Goal: Task Accomplishment & Management: Manage account settings

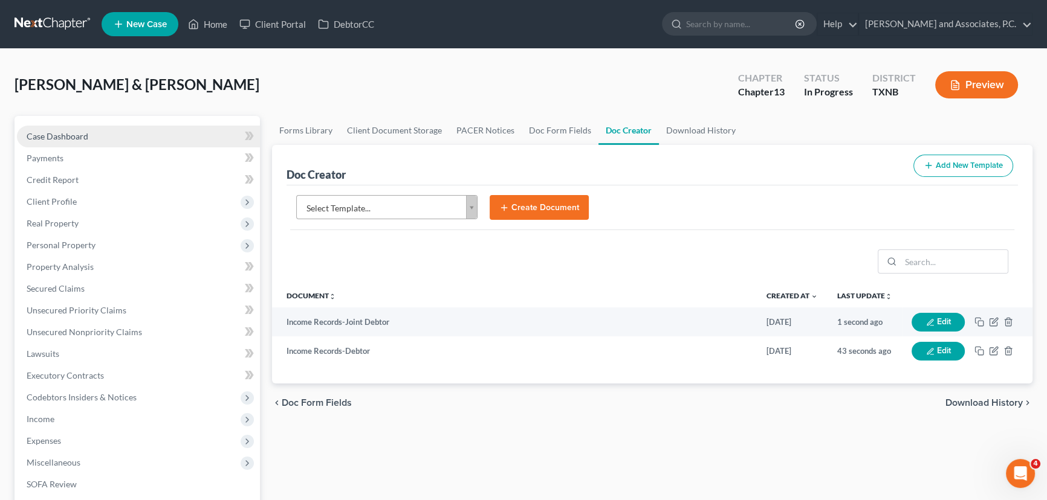
click at [60, 138] on span "Case Dashboard" at bounding box center [58, 136] width 62 height 10
select select "6"
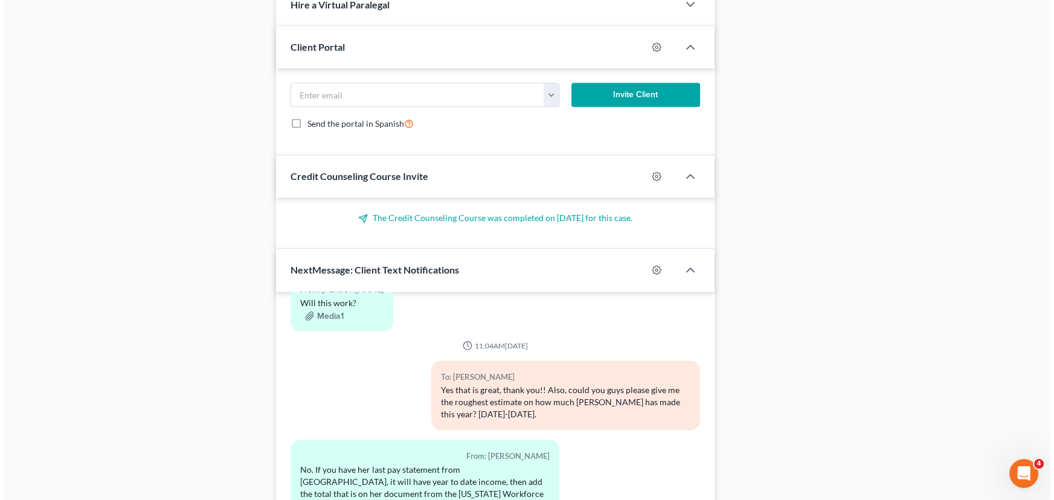
scroll to position [989, 0]
click at [332, 311] on button "Media1" at bounding box center [320, 316] width 39 height 10
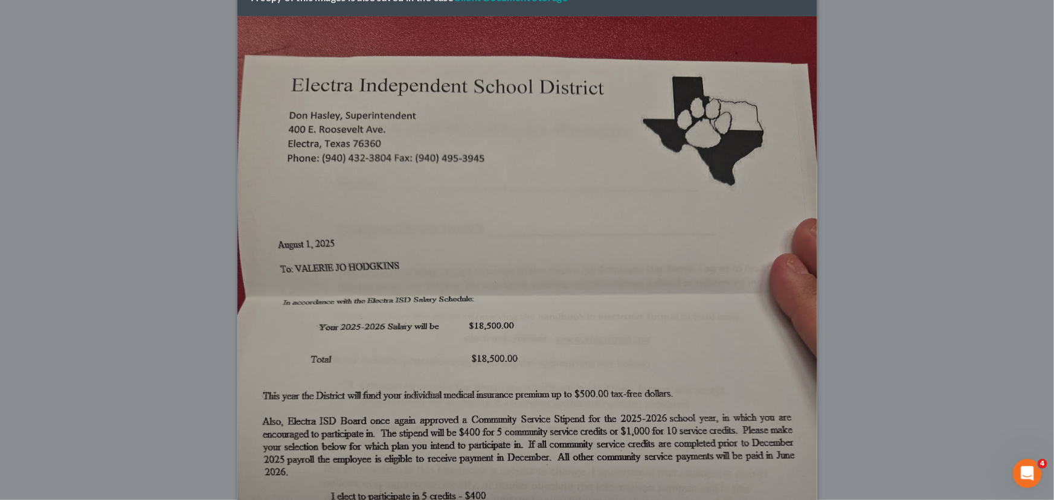
scroll to position [0, 0]
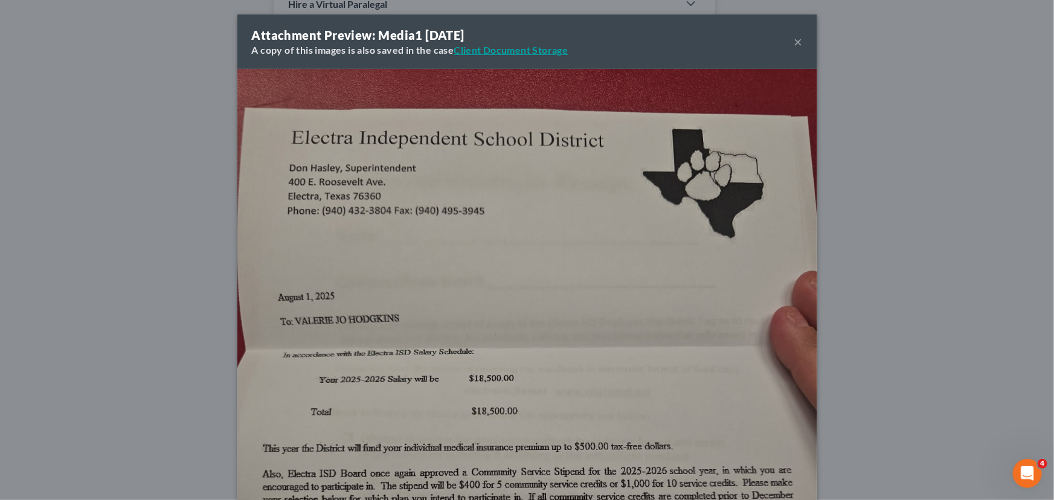
click at [537, 47] on link "Client Document Storage" at bounding box center [511, 49] width 114 height 11
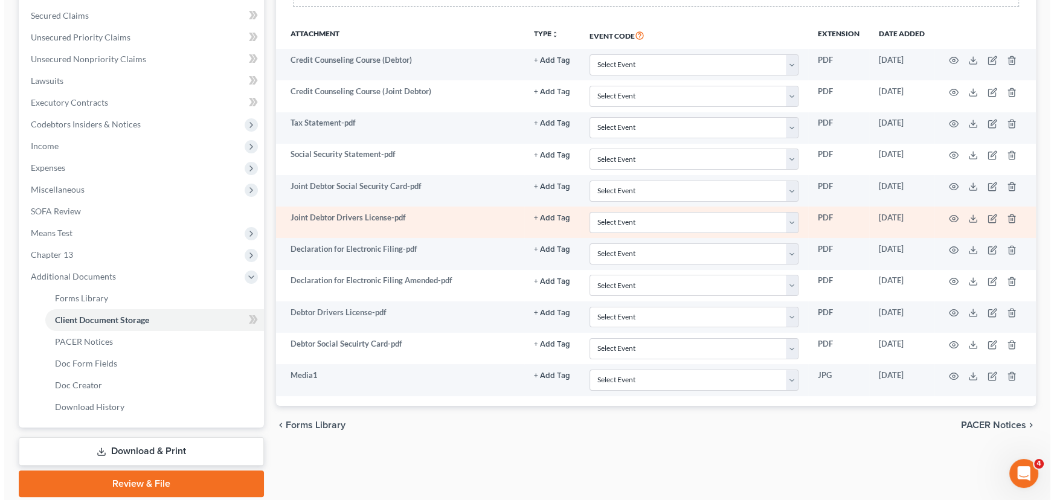
scroll to position [274, 0]
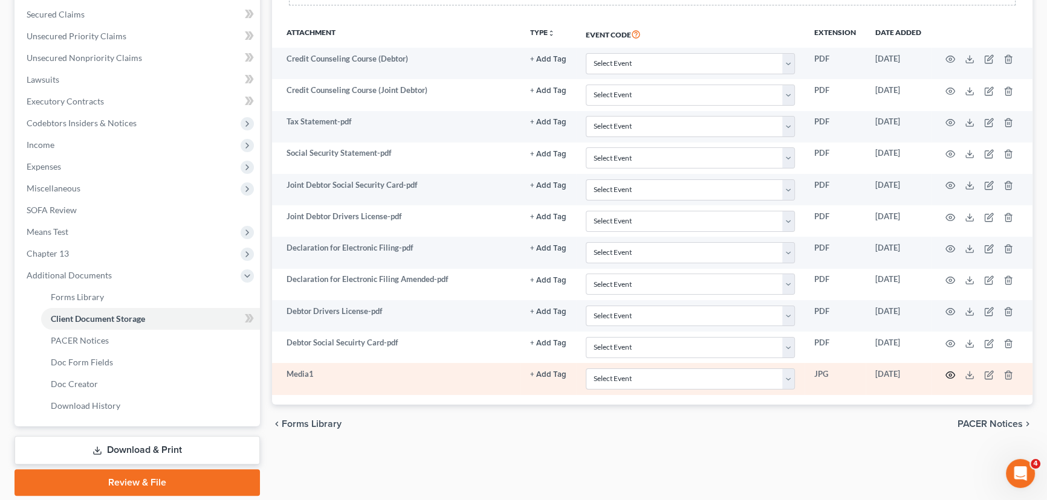
click at [953, 372] on icon "button" at bounding box center [950, 375] width 9 height 7
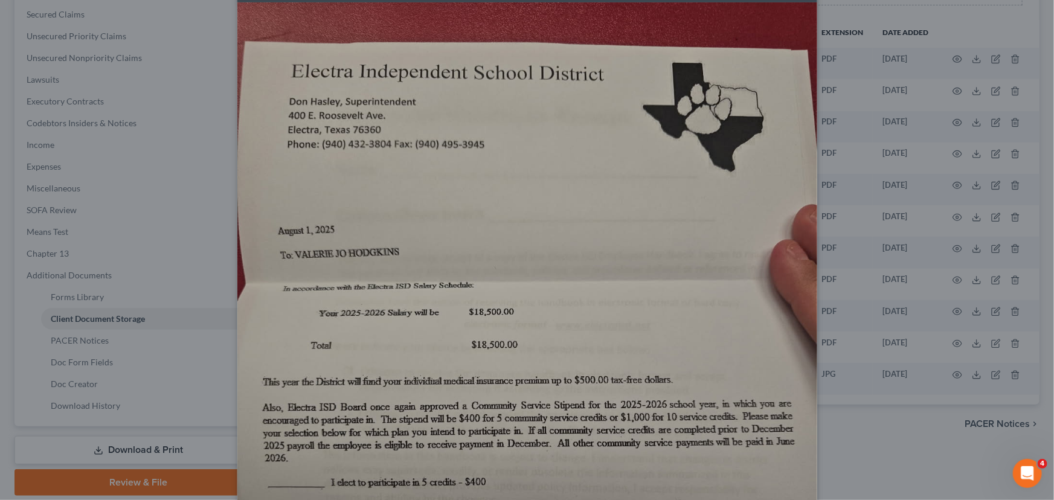
scroll to position [0, 0]
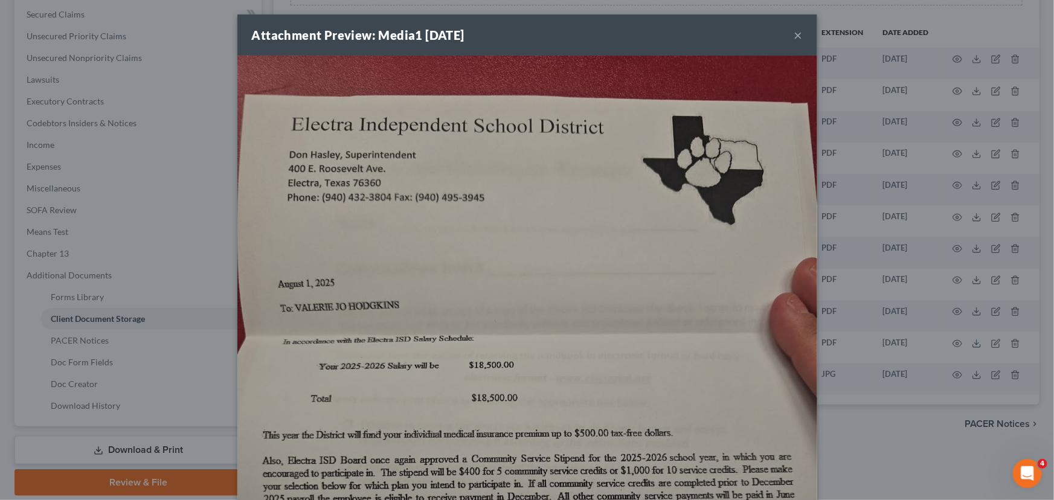
click at [795, 36] on button "×" at bounding box center [799, 35] width 8 height 15
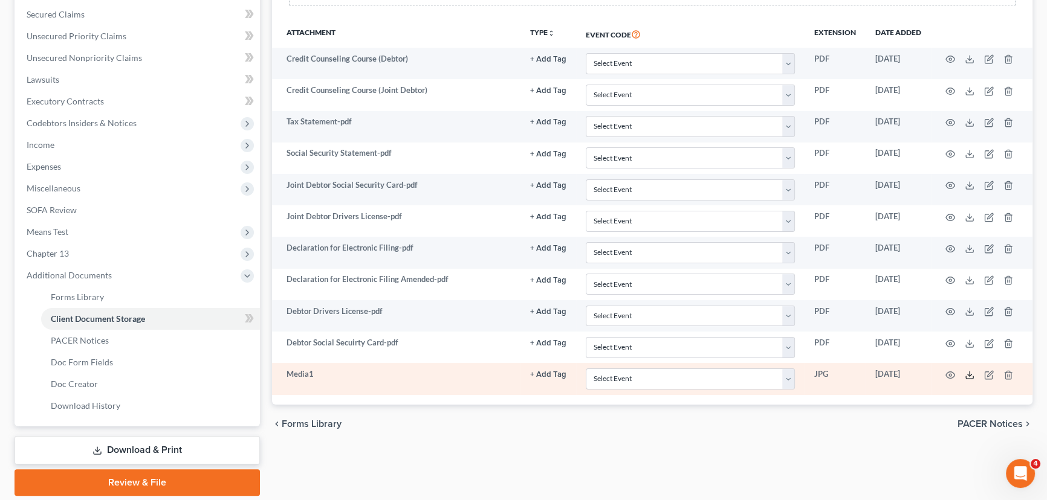
click at [966, 370] on icon at bounding box center [969, 375] width 10 height 10
click at [947, 374] on icon "button" at bounding box center [950, 375] width 10 height 10
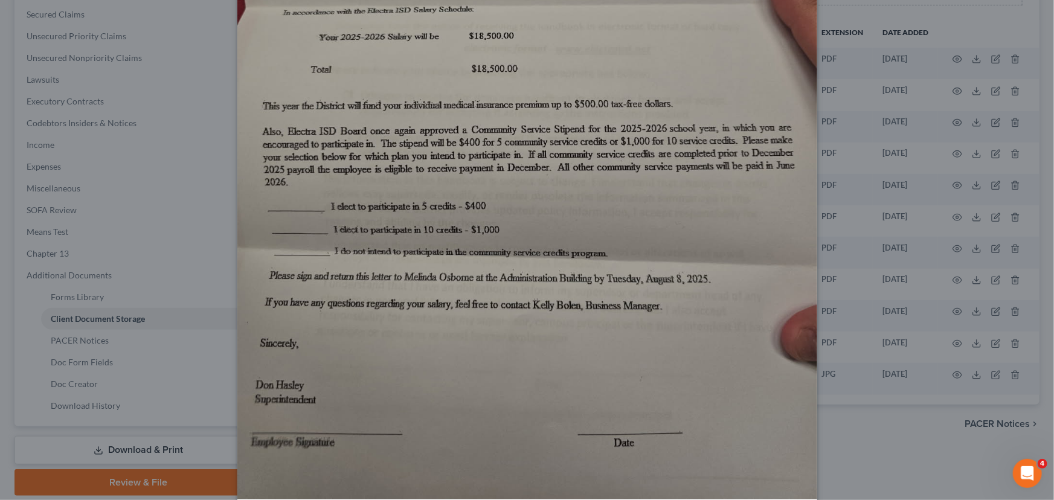
scroll to position [382, 0]
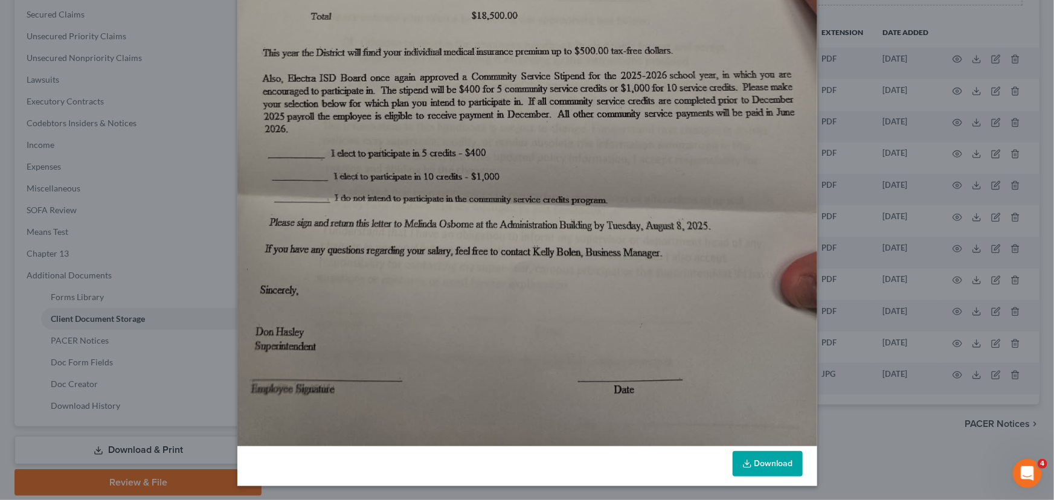
drag, startPoint x: 749, startPoint y: 485, endPoint x: 749, endPoint y: 466, distance: 18.7
click at [749, 477] on div "Download" at bounding box center [527, 467] width 580 height 40
click at [749, 466] on link "Download" at bounding box center [768, 463] width 70 height 25
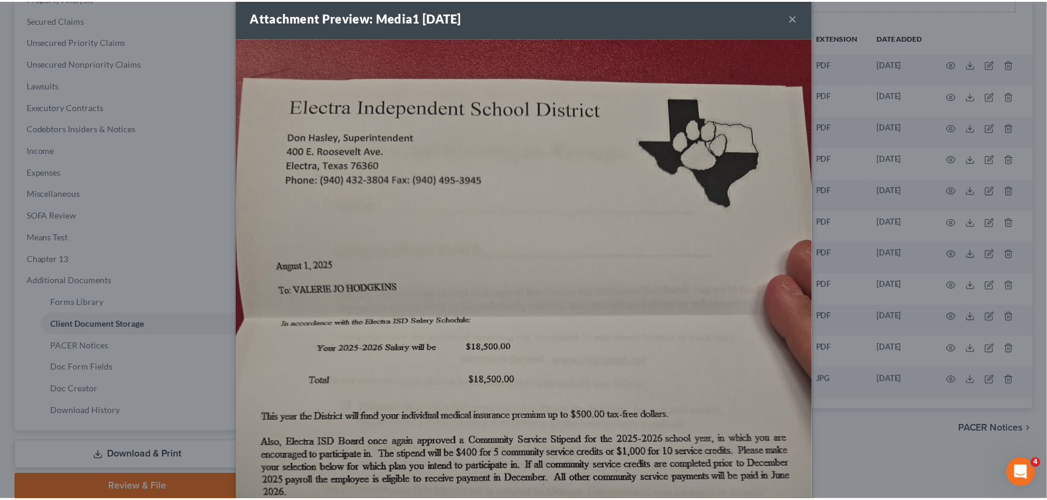
scroll to position [0, 0]
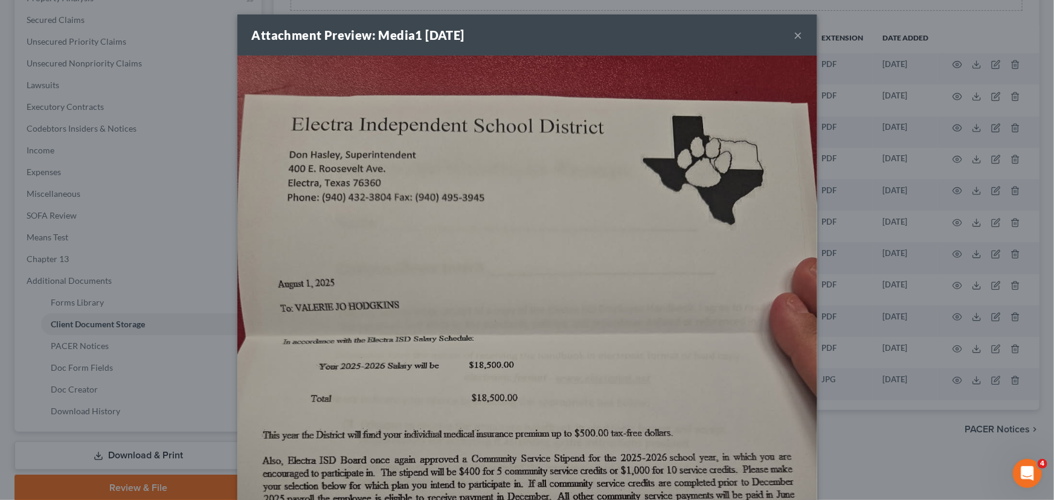
click at [796, 36] on button "×" at bounding box center [799, 35] width 8 height 15
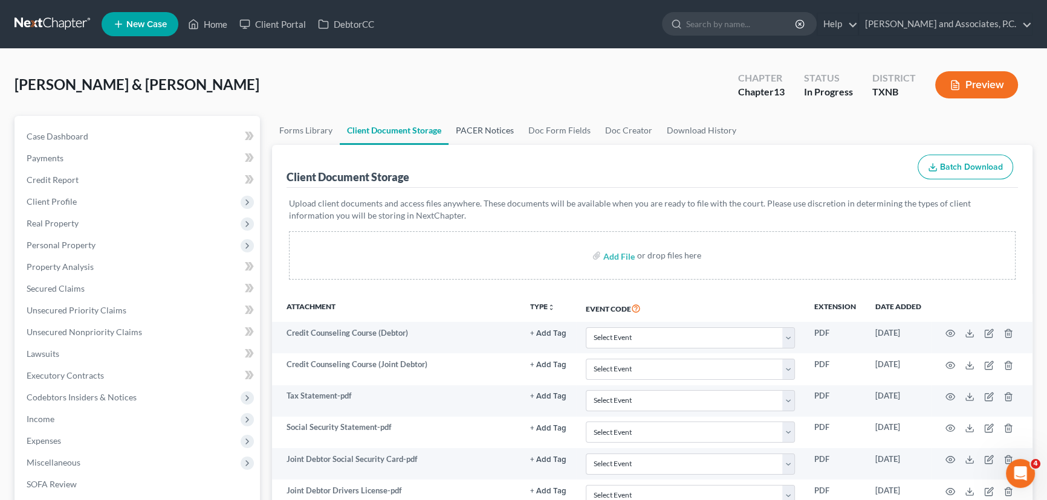
click at [474, 138] on link "PACER Notices" at bounding box center [484, 130] width 73 height 29
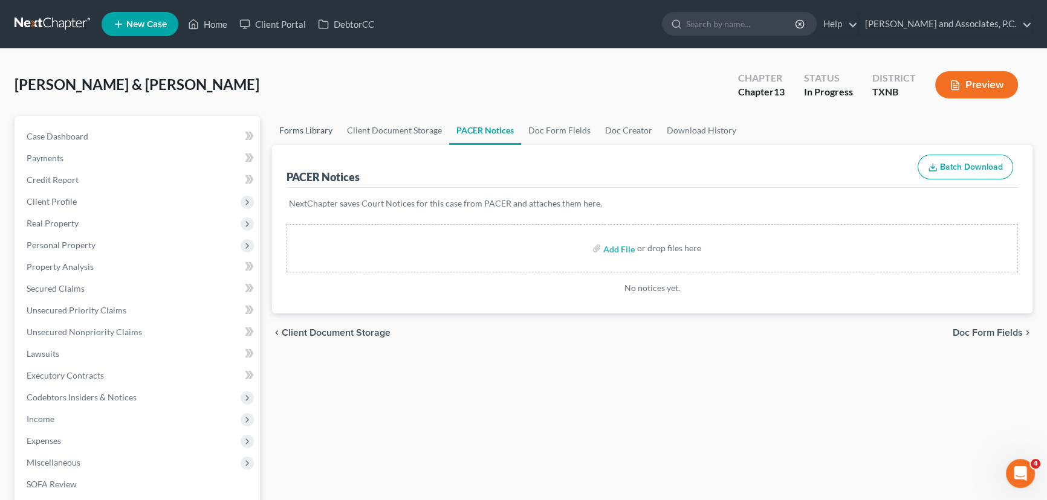
click at [321, 137] on link "Forms Library" at bounding box center [306, 130] width 68 height 29
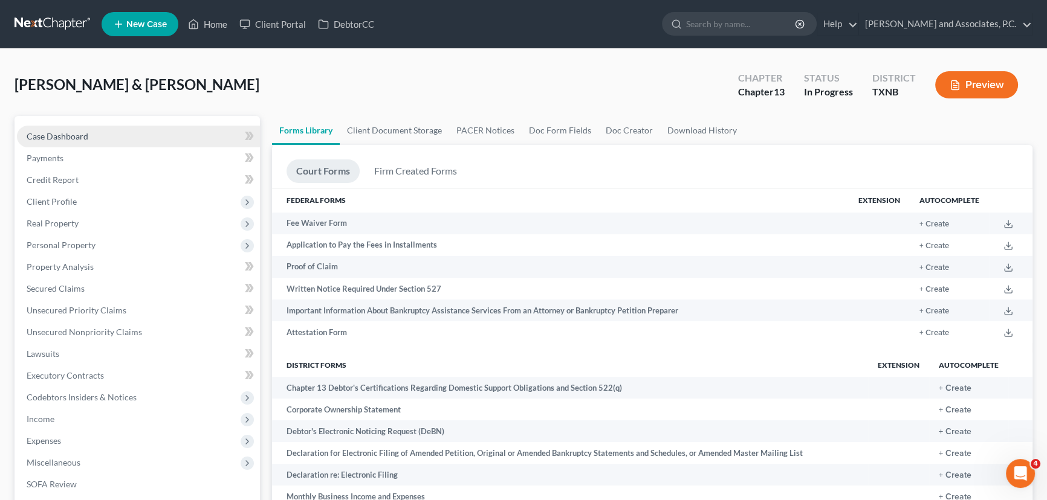
click at [106, 139] on link "Case Dashboard" at bounding box center [138, 137] width 243 height 22
select select "6"
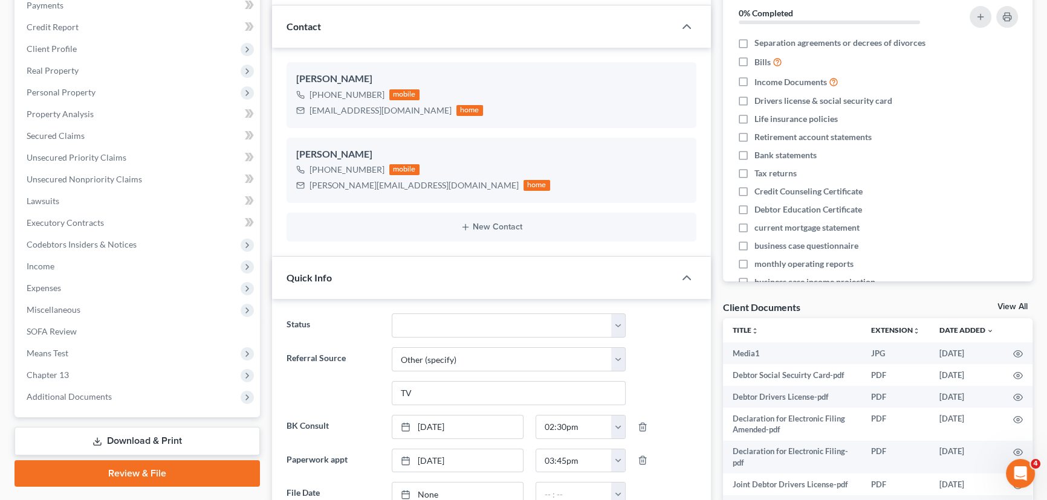
scroll to position [274, 0]
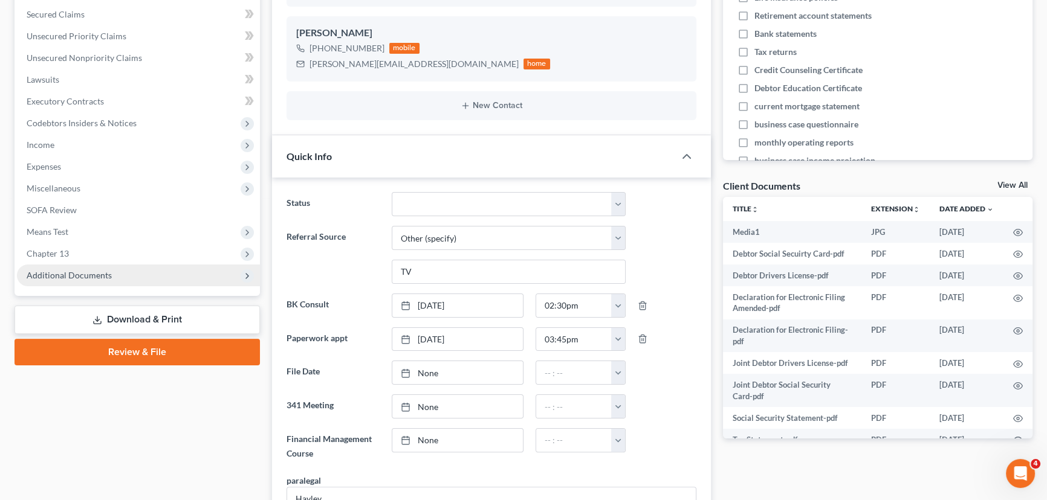
click at [52, 274] on span "Additional Documents" at bounding box center [69, 275] width 85 height 10
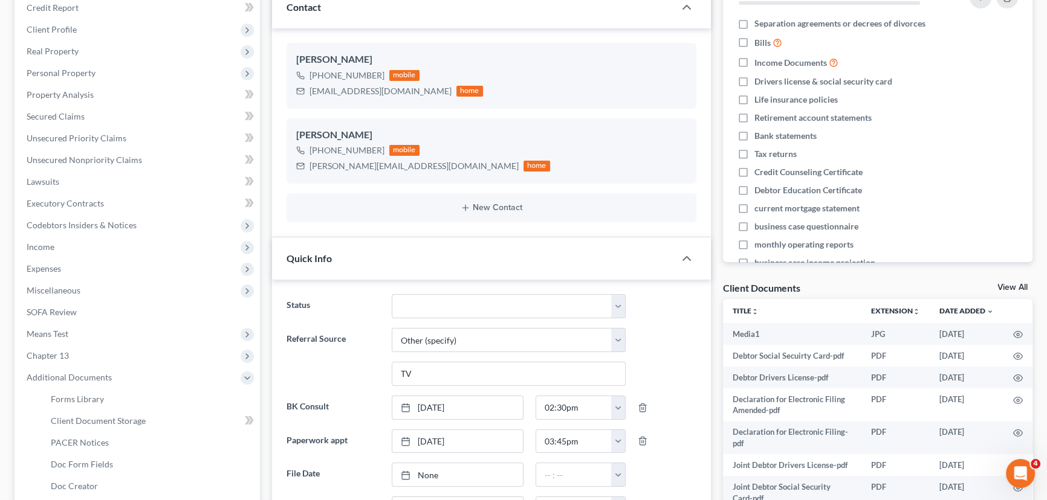
scroll to position [164, 0]
